Goal: Task Accomplishment & Management: Use online tool/utility

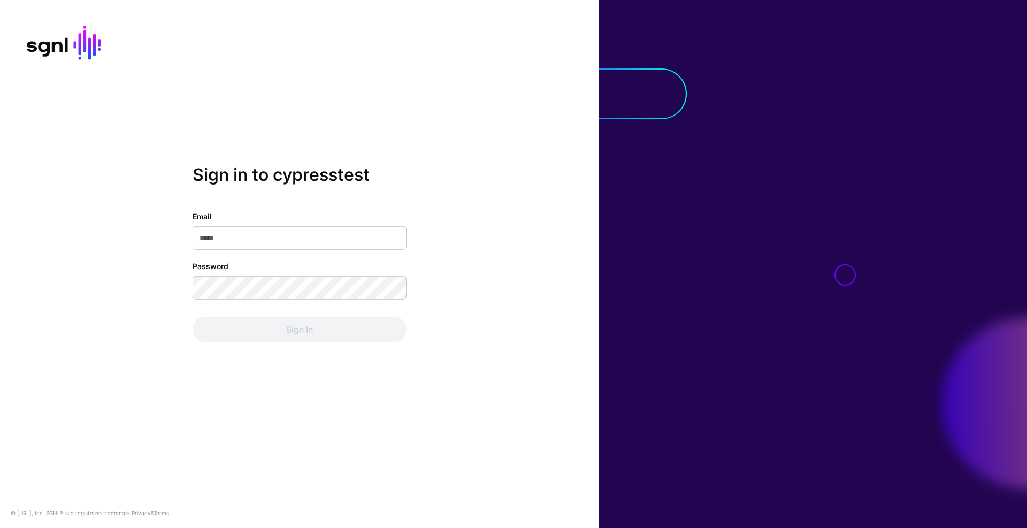
click at [347, 238] on input "Email" at bounding box center [300, 238] width 214 height 24
type input "**********"
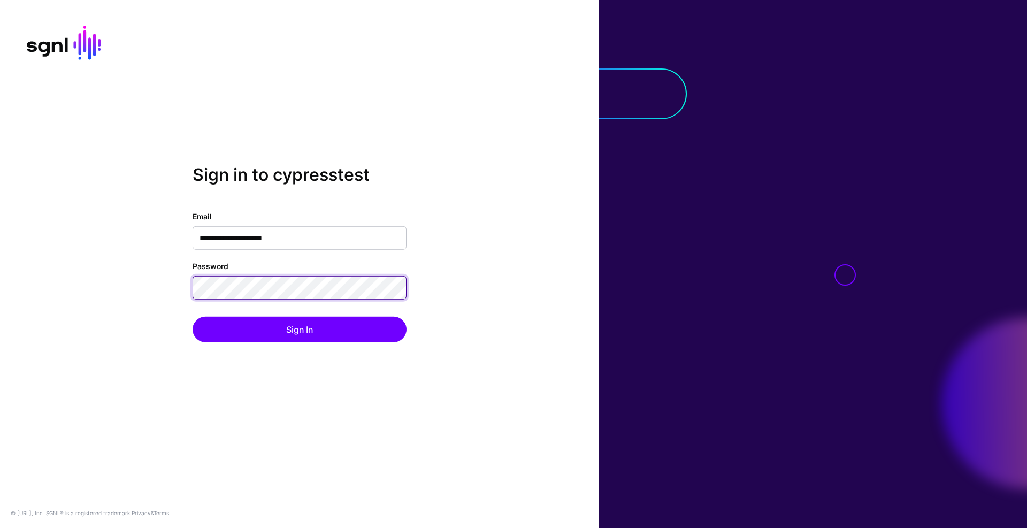
click at [193, 317] on button "Sign In" at bounding box center [300, 330] width 214 height 26
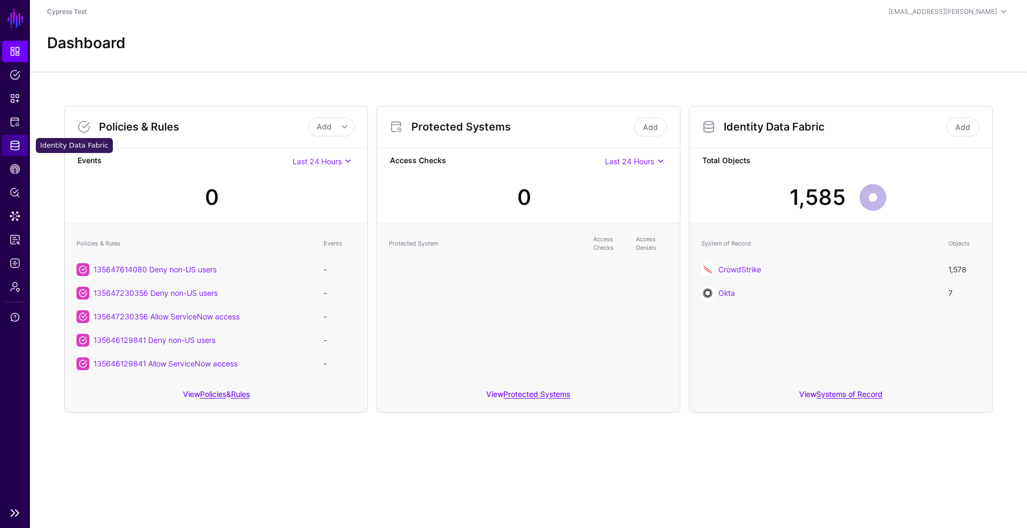
click at [12, 150] on span "Identity Data Fabric" at bounding box center [15, 145] width 11 height 11
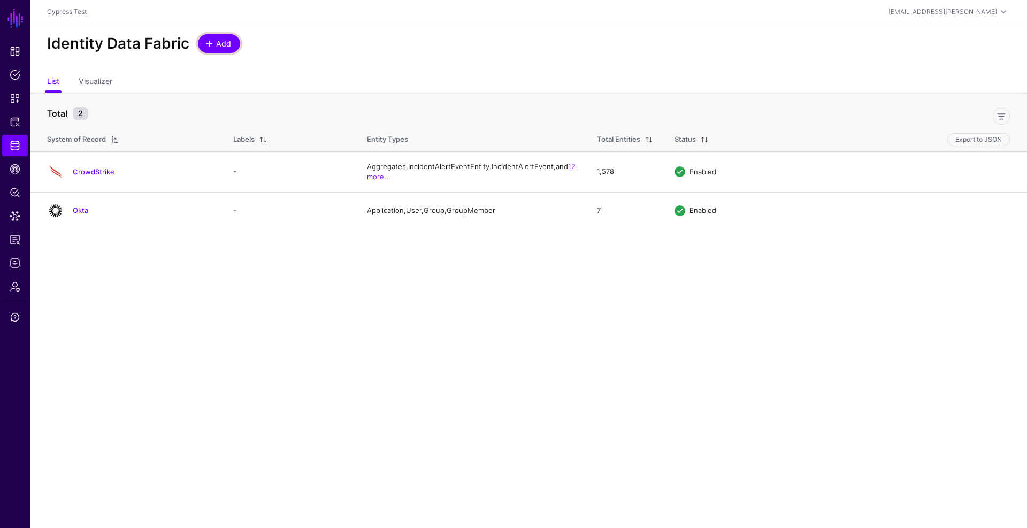
click at [208, 45] on span at bounding box center [209, 44] width 9 height 9
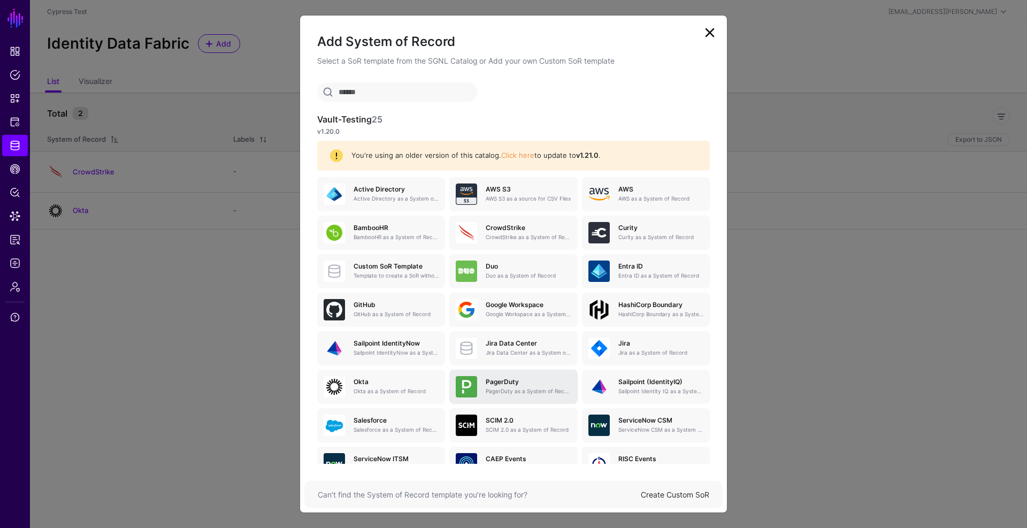
click at [504, 381] on h5 "PagerDuty" at bounding box center [528, 381] width 85 height 7
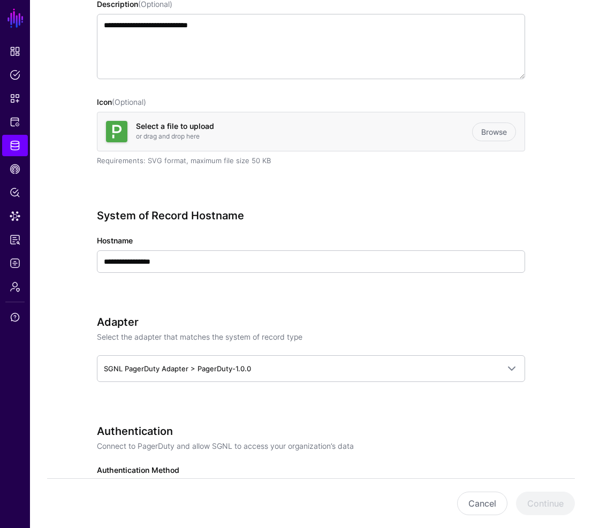
scroll to position [204, 0]
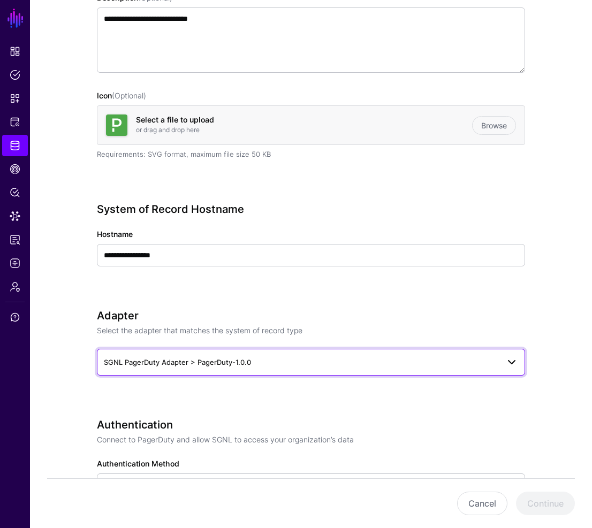
click at [414, 359] on span "SGNL PagerDuty Adapter > PagerDuty-1.0.0" at bounding box center [301, 362] width 395 height 12
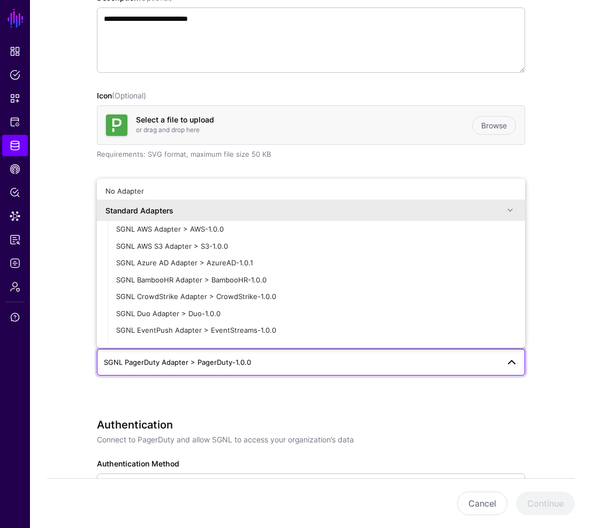
click at [414, 359] on span "SGNL PagerDuty Adapter > PagerDuty-1.0.0" at bounding box center [301, 362] width 395 height 12
